Goal: Information Seeking & Learning: Learn about a topic

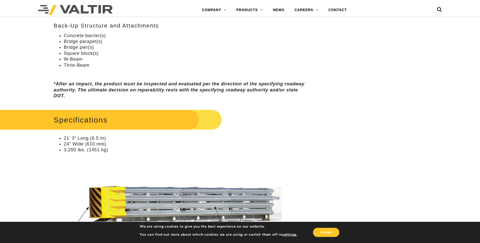
scroll to position [369, 0]
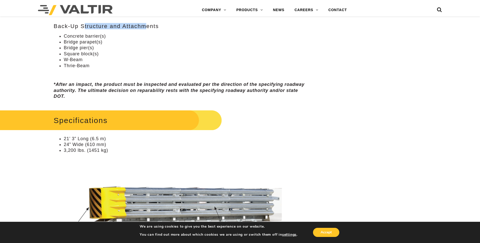
drag, startPoint x: 86, startPoint y: 25, endPoint x: 148, endPoint y: 29, distance: 62.3
click at [148, 29] on h3 "Back-Up Structure and Attachments" at bounding box center [180, 26] width 253 height 6
drag, startPoint x: 148, startPoint y: 29, endPoint x: 165, endPoint y: 30, distance: 17.5
click at [165, 30] on div "Assembly & Maintenance Can be installed on new or existing concrete or asphalt …" at bounding box center [180, 32] width 253 height 134
click at [304, 140] on li "21’ 3” Long (6.5 m)" at bounding box center [185, 139] width 243 height 6
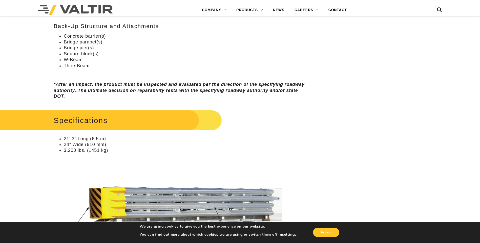
click at [101, 120] on h2 "Specifications" at bounding box center [102, 121] width 240 height 24
drag, startPoint x: 66, startPoint y: 141, endPoint x: 121, endPoint y: 141, distance: 55.4
click at [121, 141] on li "21’ 3” Long (6.5 m)" at bounding box center [185, 139] width 243 height 6
click at [250, 148] on li "3,200 lbs. (1451 kg)" at bounding box center [185, 151] width 243 height 6
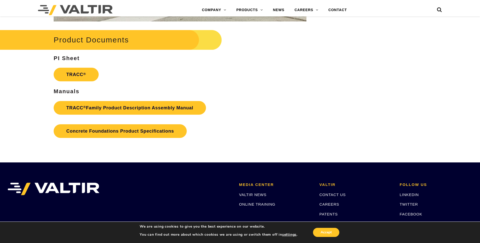
scroll to position [774, 0]
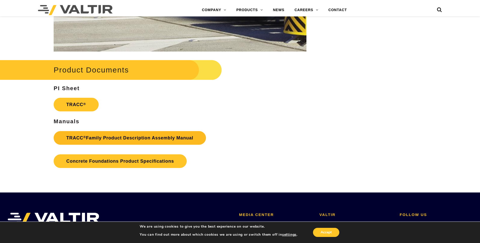
click at [155, 139] on link "TRACC ® Family Product Description Assembly Manual" at bounding box center [130, 138] width 152 height 14
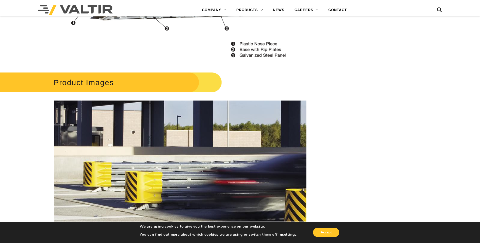
scroll to position [571, 0]
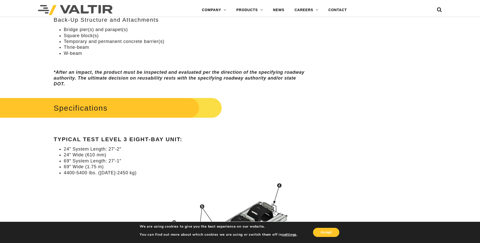
scroll to position [405, 0]
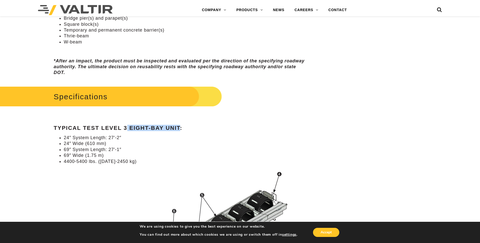
drag, startPoint x: 128, startPoint y: 128, endPoint x: 183, endPoint y: 128, distance: 54.9
click at [183, 128] on h4 "Typical Test Level 3 Eight-Bay Unit:" at bounding box center [180, 128] width 253 height 6
click at [186, 128] on h4 "Typical Test Level 3 Eight-Bay Unit:" at bounding box center [180, 128] width 253 height 6
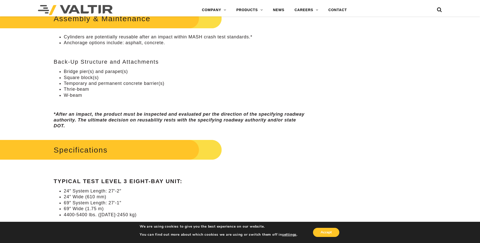
scroll to position [430, 0]
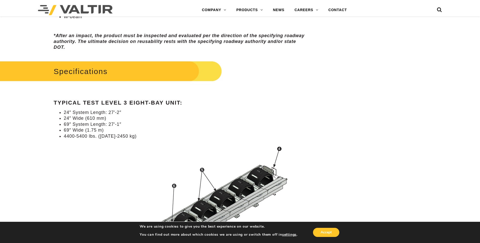
drag, startPoint x: 142, startPoint y: 73, endPoint x: 153, endPoint y: 76, distance: 11.3
click at [142, 73] on h2 "Specifications" at bounding box center [102, 72] width 240 height 24
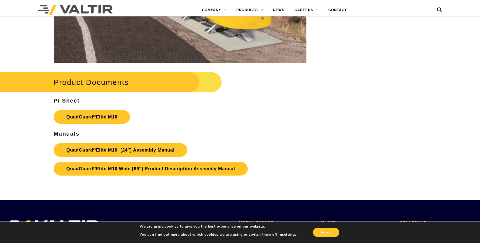
scroll to position [2681, 0]
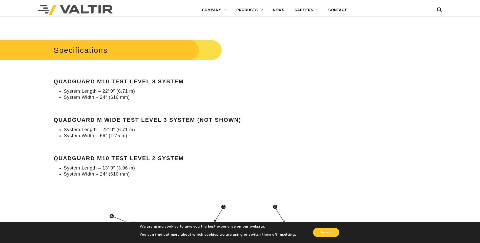
scroll to position [506, 0]
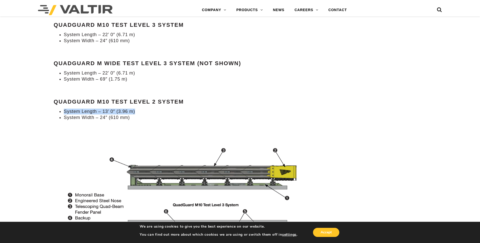
drag, startPoint x: 64, startPoint y: 112, endPoint x: 144, endPoint y: 113, distance: 80.2
click at [144, 113] on li "System Length – 13’ 0″ (3.96 m)" at bounding box center [185, 112] width 243 height 6
drag, startPoint x: 65, startPoint y: 118, endPoint x: 133, endPoint y: 120, distance: 67.6
click at [133, 120] on li "System Width – 24″ (610 mm)" at bounding box center [185, 118] width 243 height 6
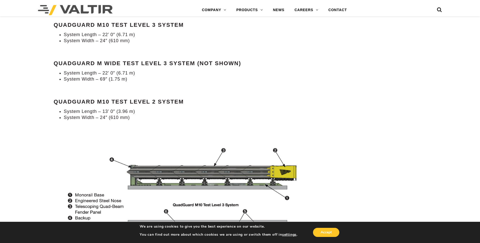
drag, startPoint x: 133, startPoint y: 120, endPoint x: 147, endPoint y: 127, distance: 16.6
drag, startPoint x: 114, startPoint y: 101, endPoint x: 184, endPoint y: 103, distance: 69.9
click at [184, 103] on h4 "QuadGuard M10 Test Level 2 System" at bounding box center [180, 102] width 253 height 6
click at [259, 118] on li "System Width – 24″ (610 mm)" at bounding box center [185, 118] width 243 height 6
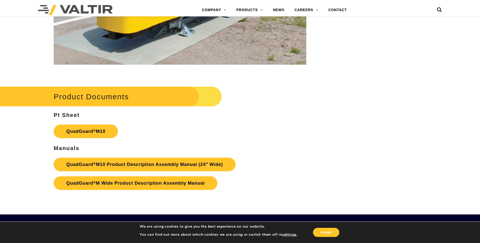
scroll to position [1847, 0]
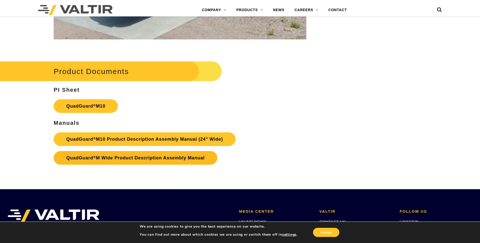
click at [144, 159] on link "QuadGuard ® M Wide Product Description Assembly Manual" at bounding box center [136, 158] width 164 height 14
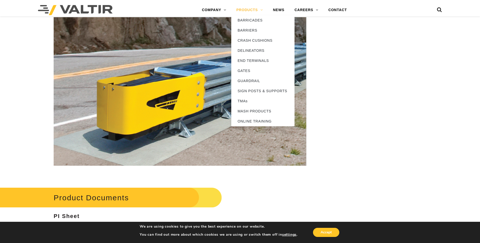
click at [259, 9] on link "PRODUCTS" at bounding box center [249, 10] width 37 height 10
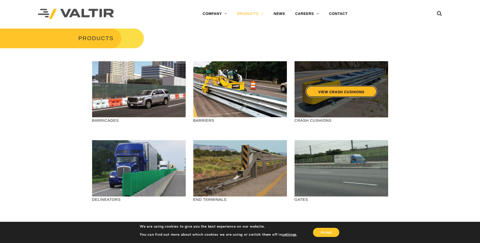
click at [325, 93] on link "VIEW CRASH CUSHIONS" at bounding box center [340, 92] width 71 height 12
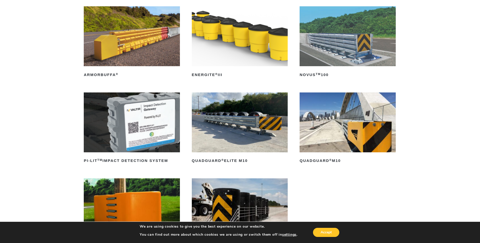
scroll to position [76, 0]
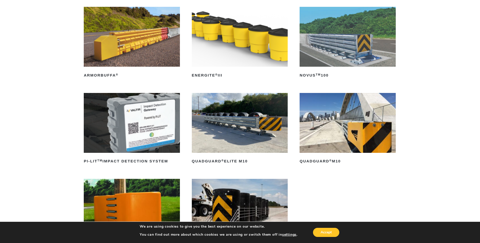
click at [345, 135] on img at bounding box center [347, 123] width 96 height 60
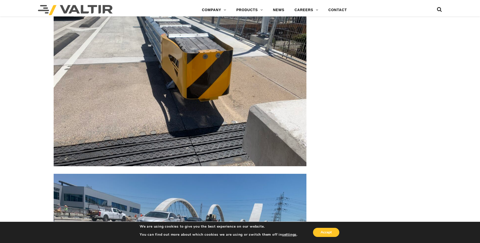
scroll to position [1366, 0]
